Goal: Find specific page/section: Find specific page/section

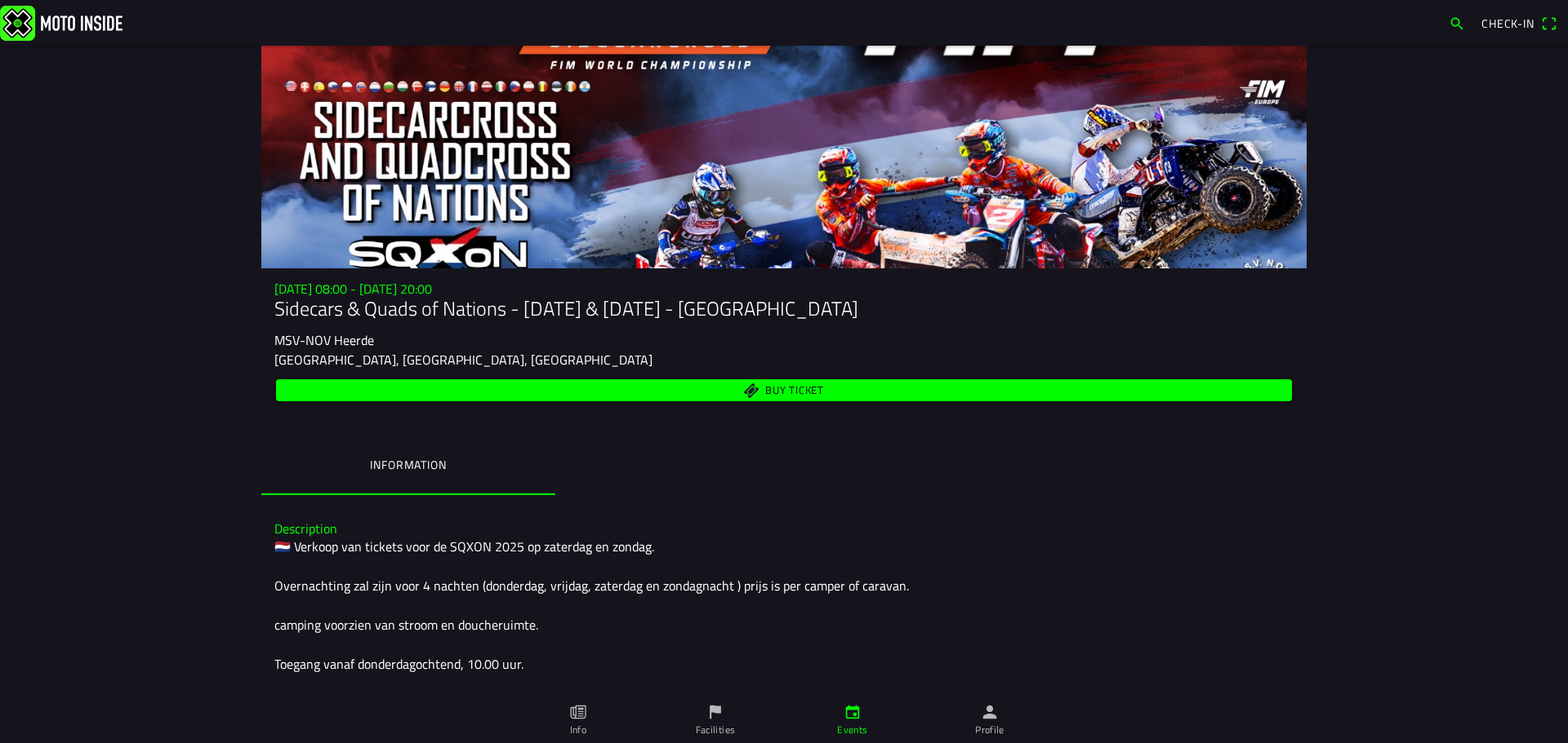
scroll to position [358, 0]
